Goal: Navigation & Orientation: Go to known website

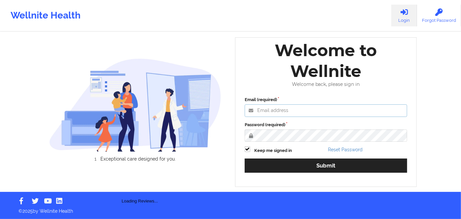
type input "[PERSON_NAME][EMAIL_ADDRESS][DOMAIN_NAME]"
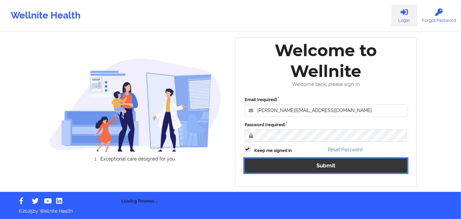
click at [362, 164] on button "Submit" at bounding box center [326, 165] width 162 height 14
